Goal: Information Seeking & Learning: Learn about a topic

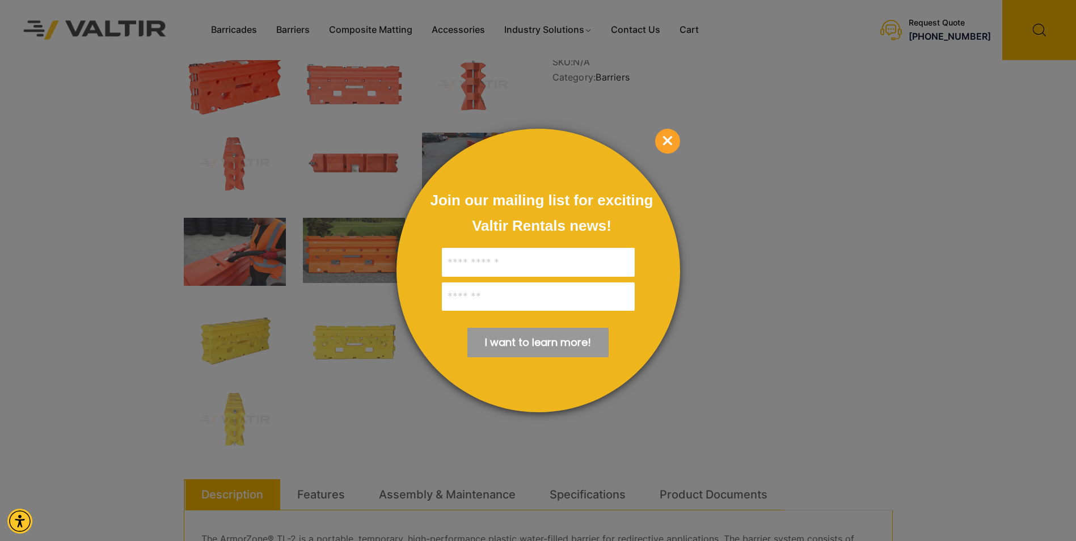
click at [666, 139] on span "×" at bounding box center [667, 141] width 25 height 25
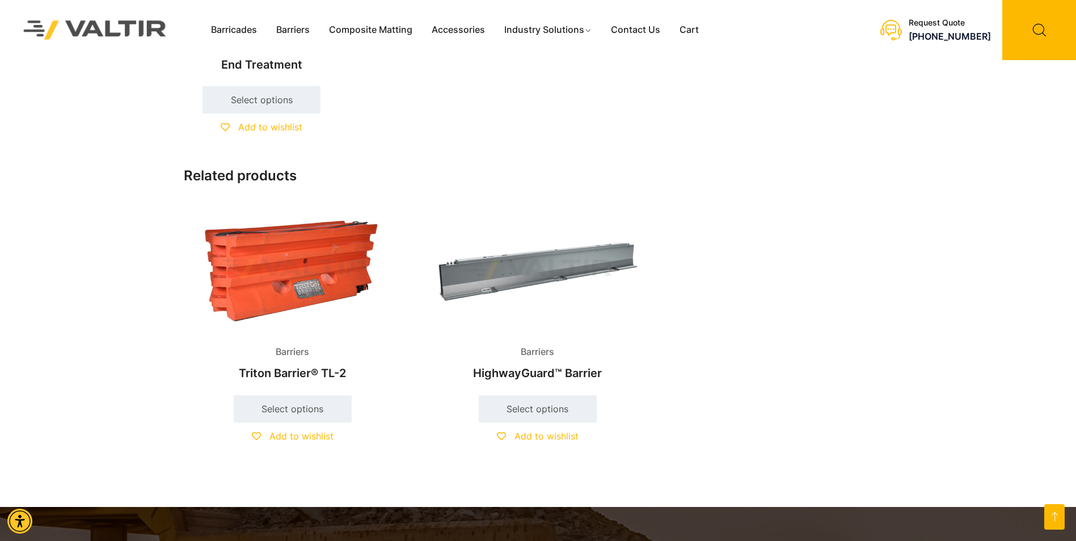
scroll to position [964, 0]
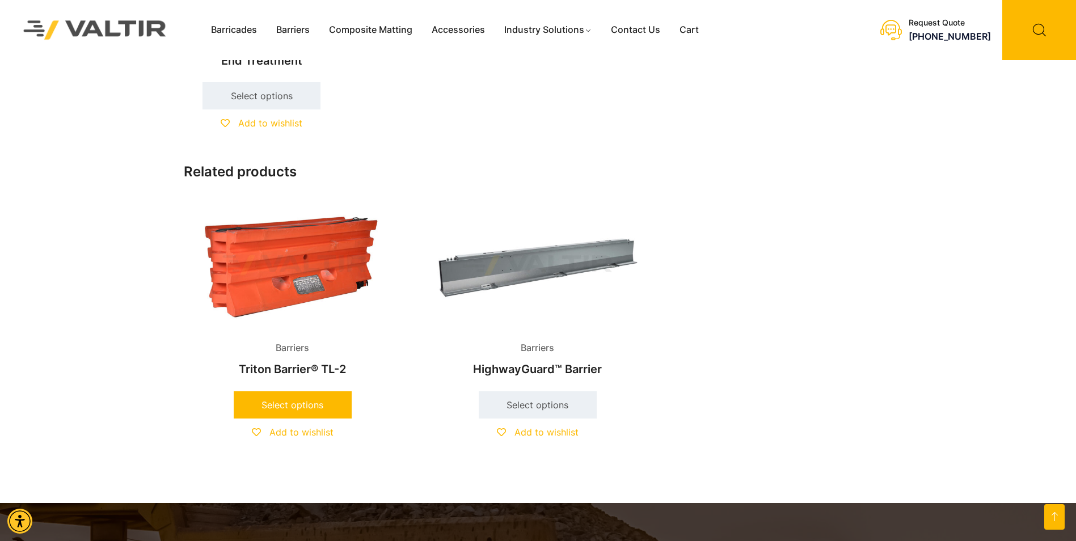
click at [276, 403] on link "Select options" at bounding box center [293, 404] width 118 height 27
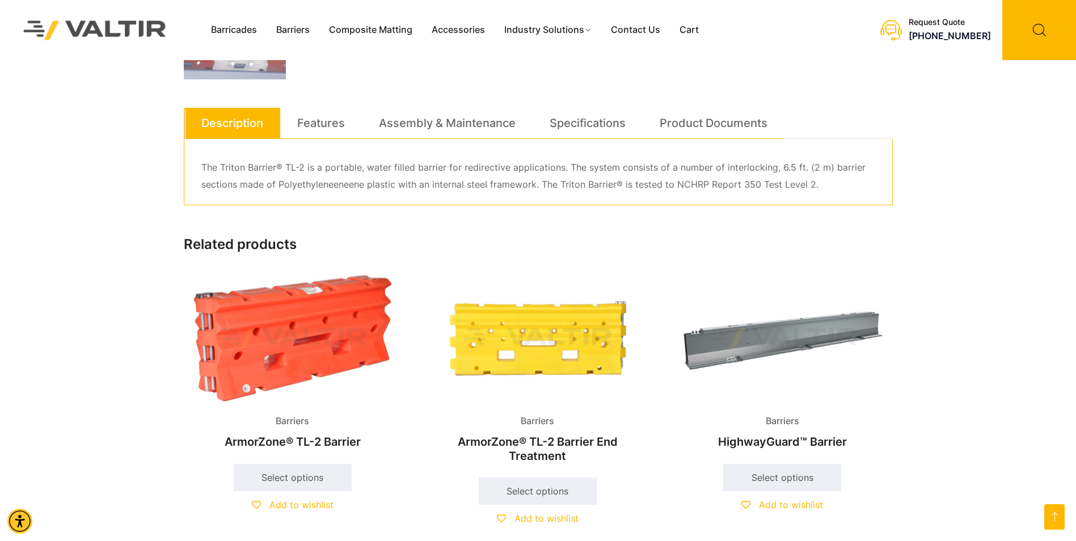
scroll to position [624, 0]
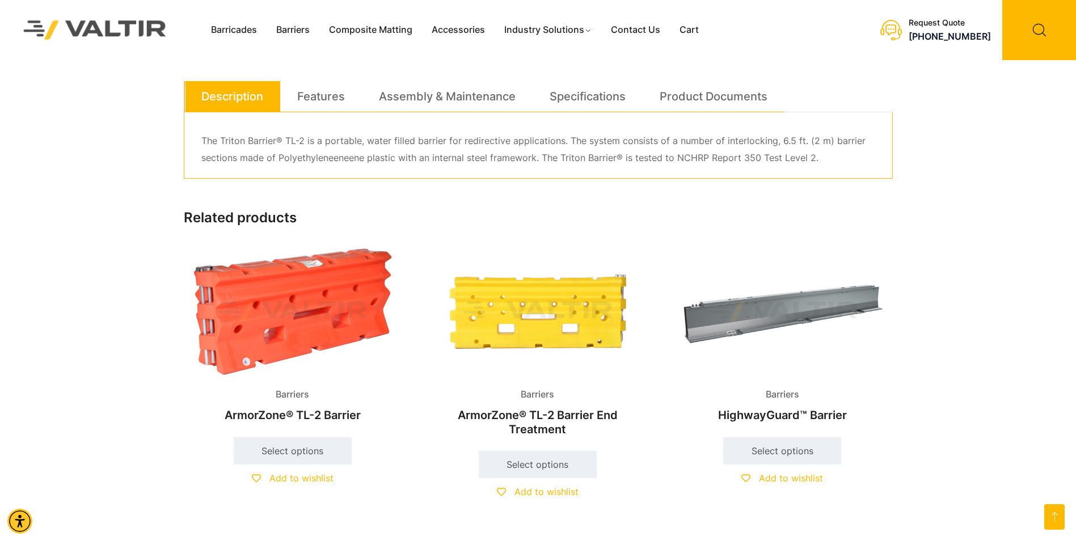
click at [534, 322] on img at bounding box center [537, 311] width 218 height 131
